Goal: Check status: Check status

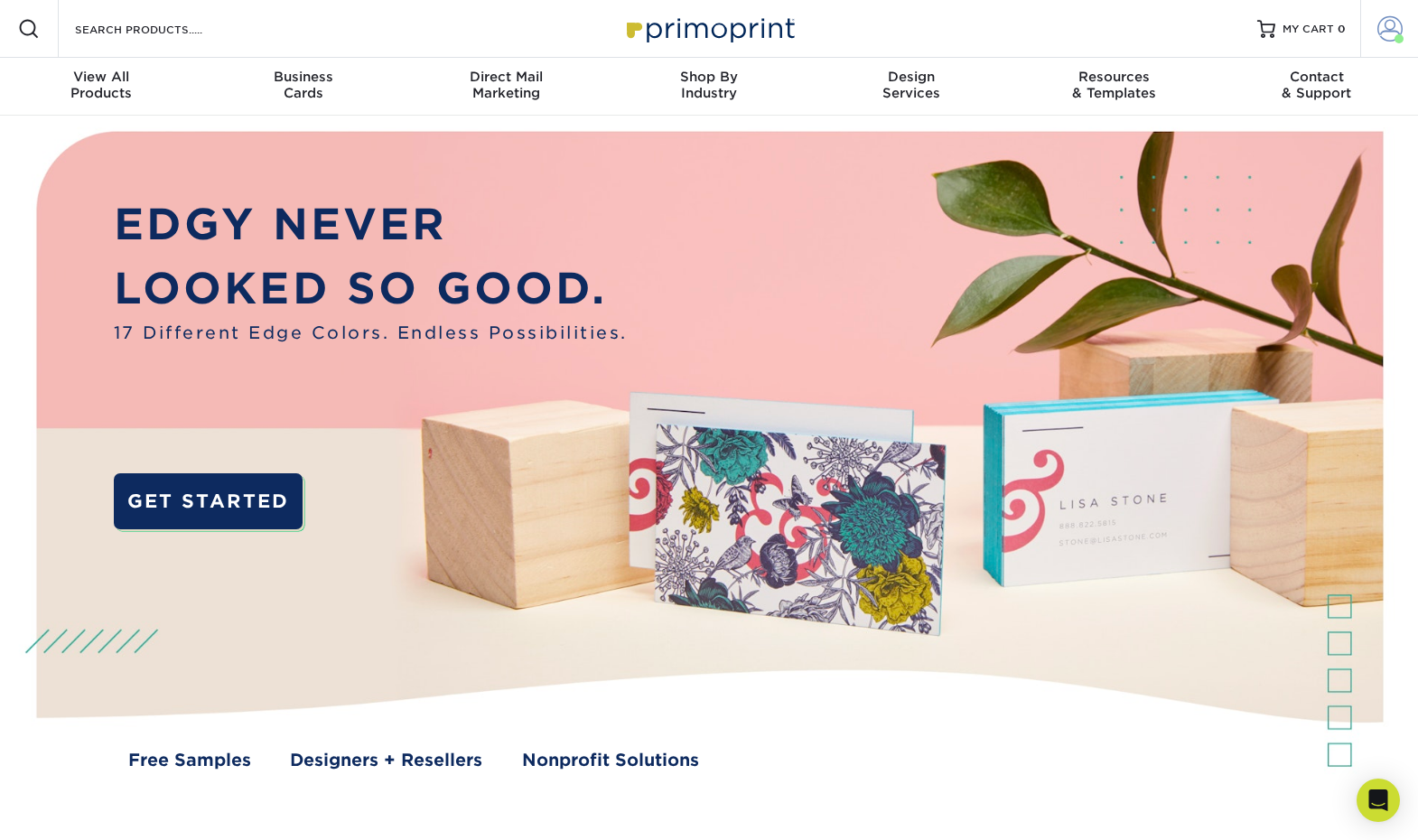
click at [1382, 34] on span at bounding box center [1390, 29] width 25 height 25
click at [1398, 35] on span at bounding box center [1399, 38] width 9 height 9
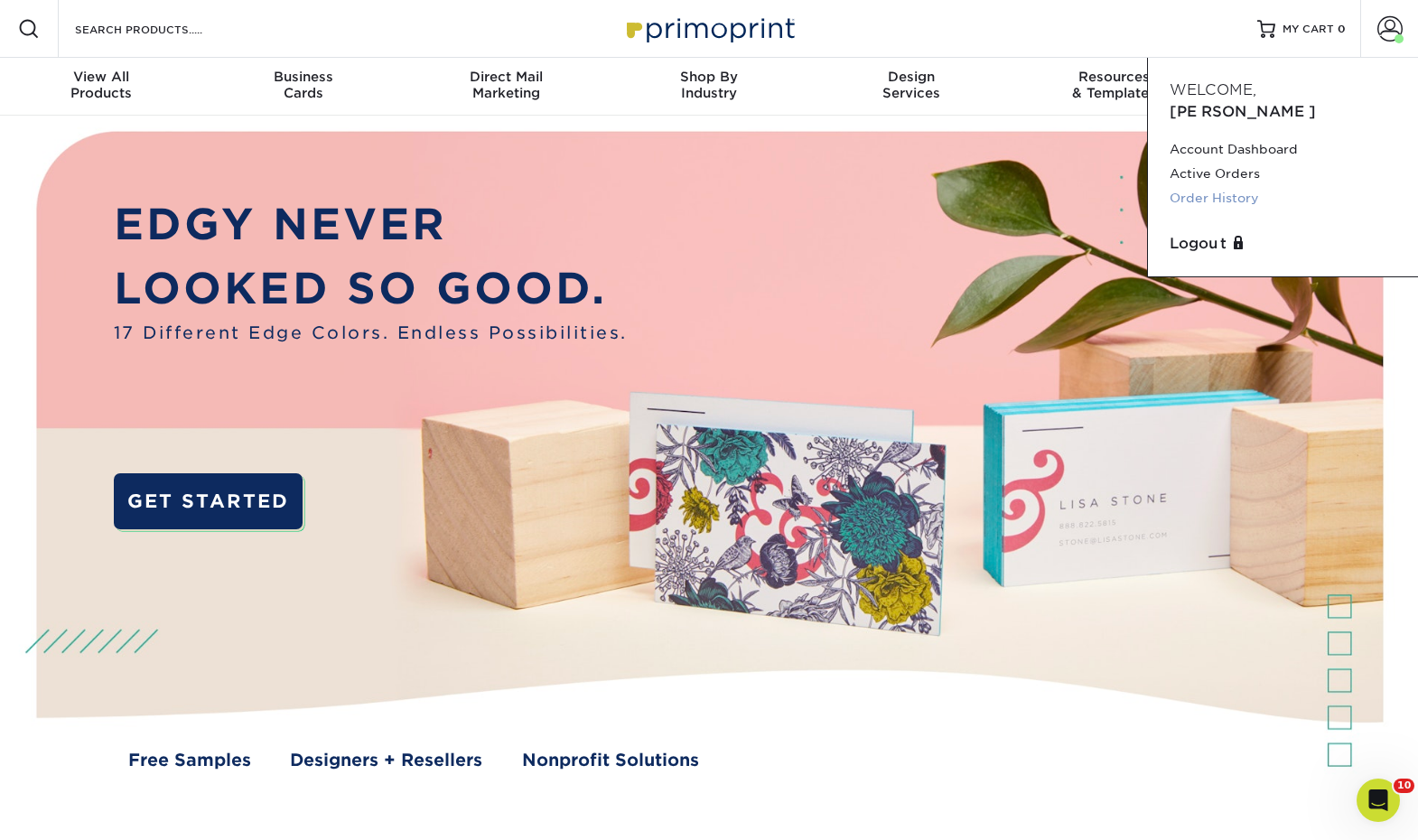
click at [1229, 186] on link "Order History" at bounding box center [1282, 197] width 226 height 24
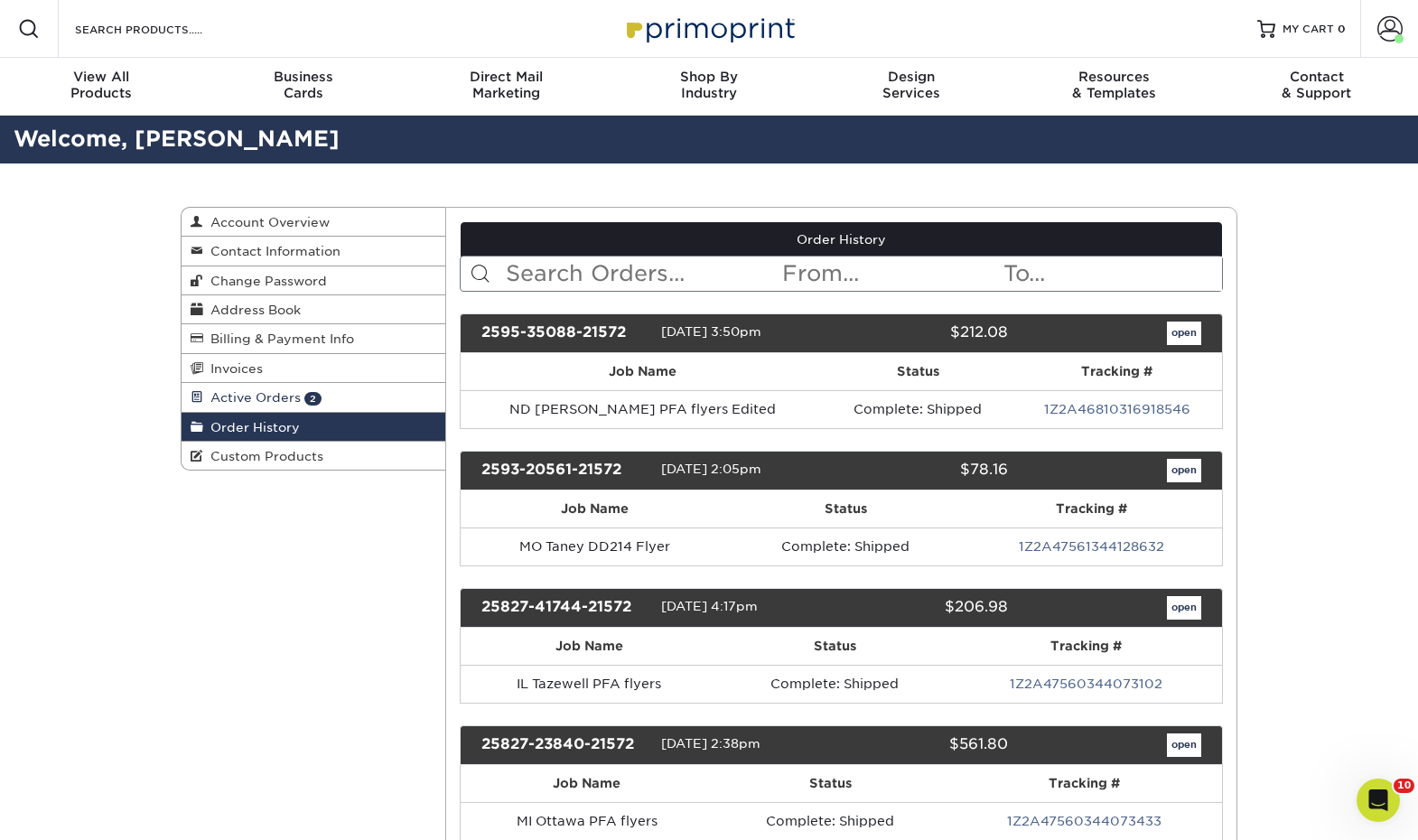
click at [255, 396] on span "Active Orders" at bounding box center [252, 397] width 98 height 15
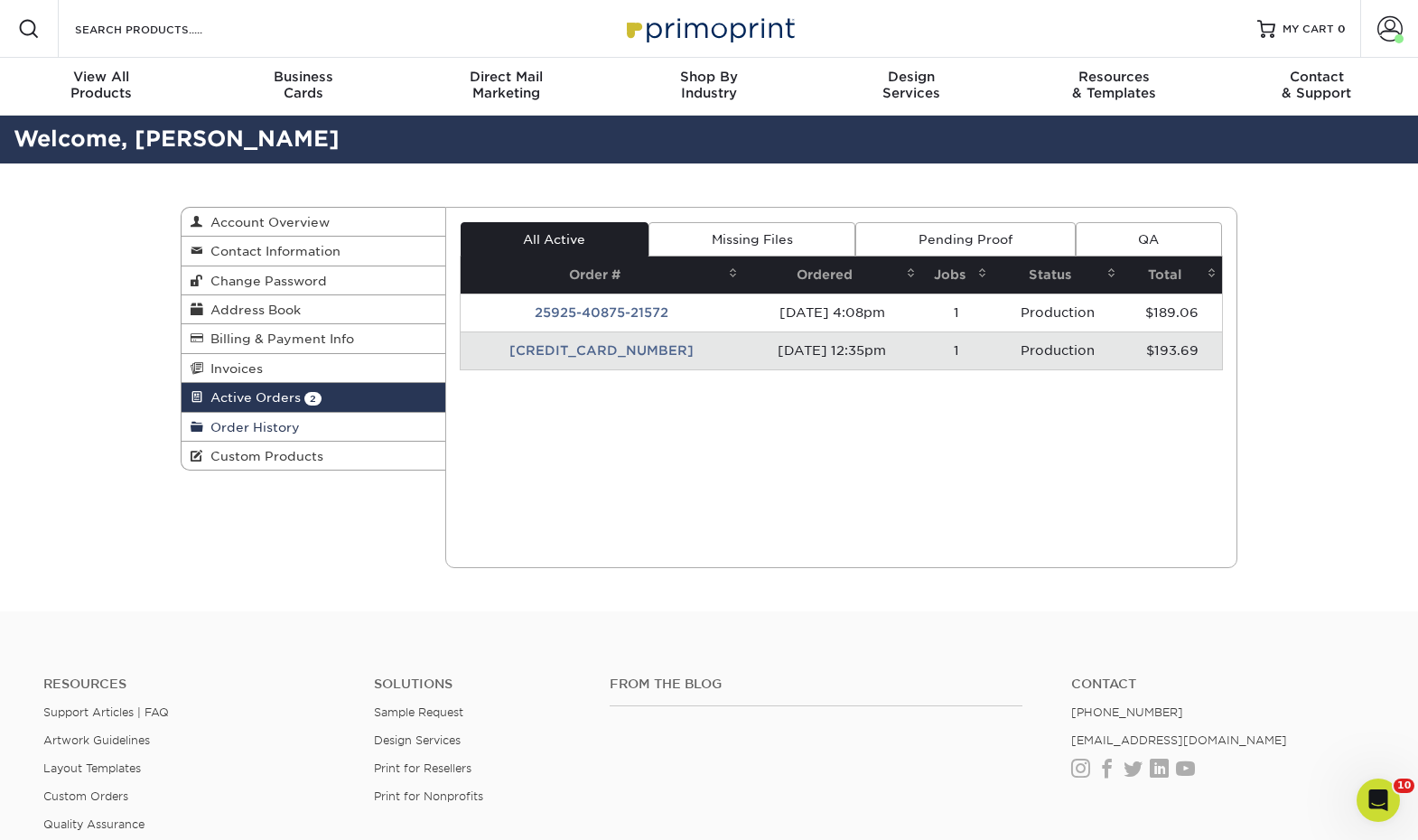
click at [256, 414] on link "Order History" at bounding box center [314, 427] width 263 height 29
